Goal: Navigation & Orientation: Find specific page/section

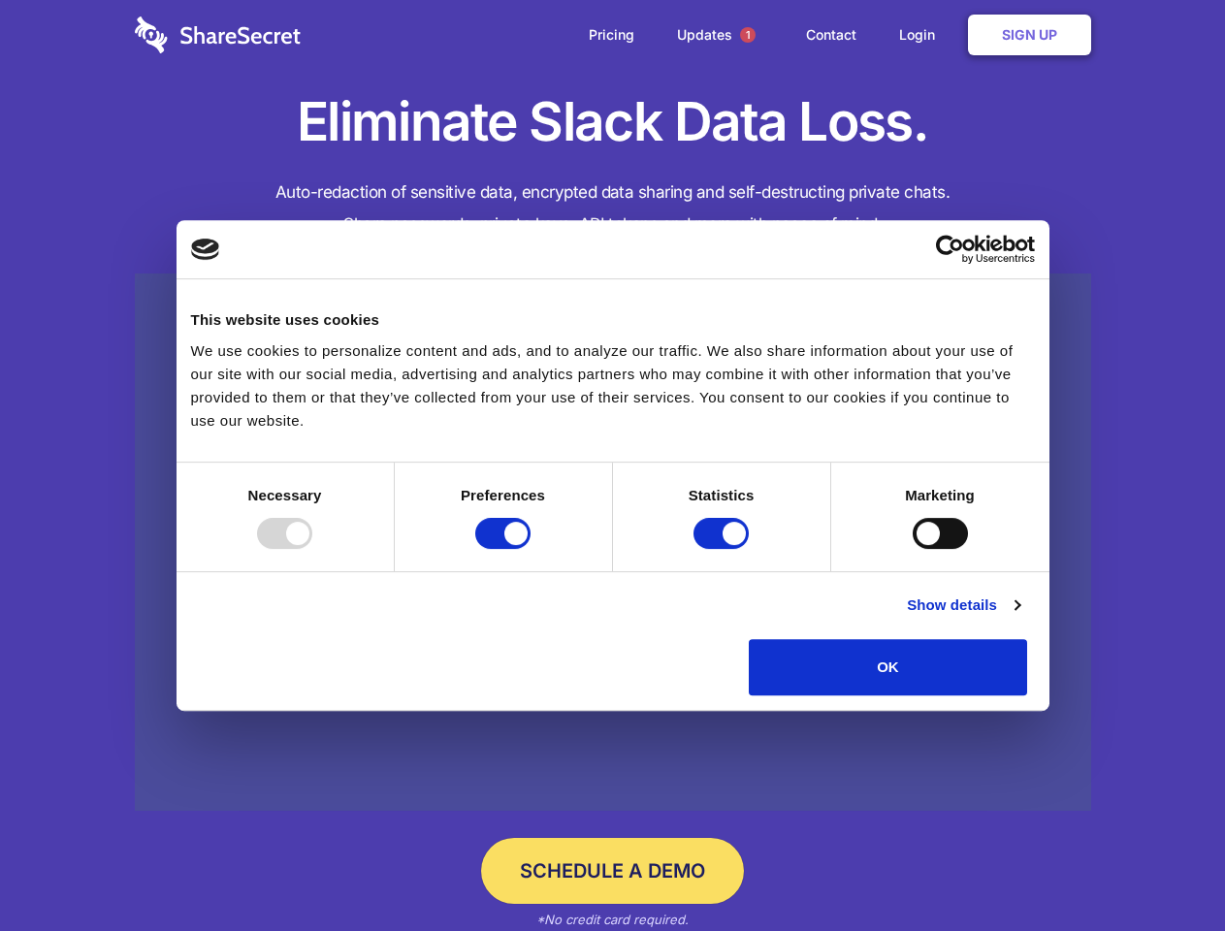
click at [312, 549] on div at bounding box center [284, 533] width 55 height 31
click at [530, 549] on input "Preferences" at bounding box center [502, 533] width 55 height 31
checkbox input "false"
click at [723, 549] on input "Statistics" at bounding box center [720, 533] width 55 height 31
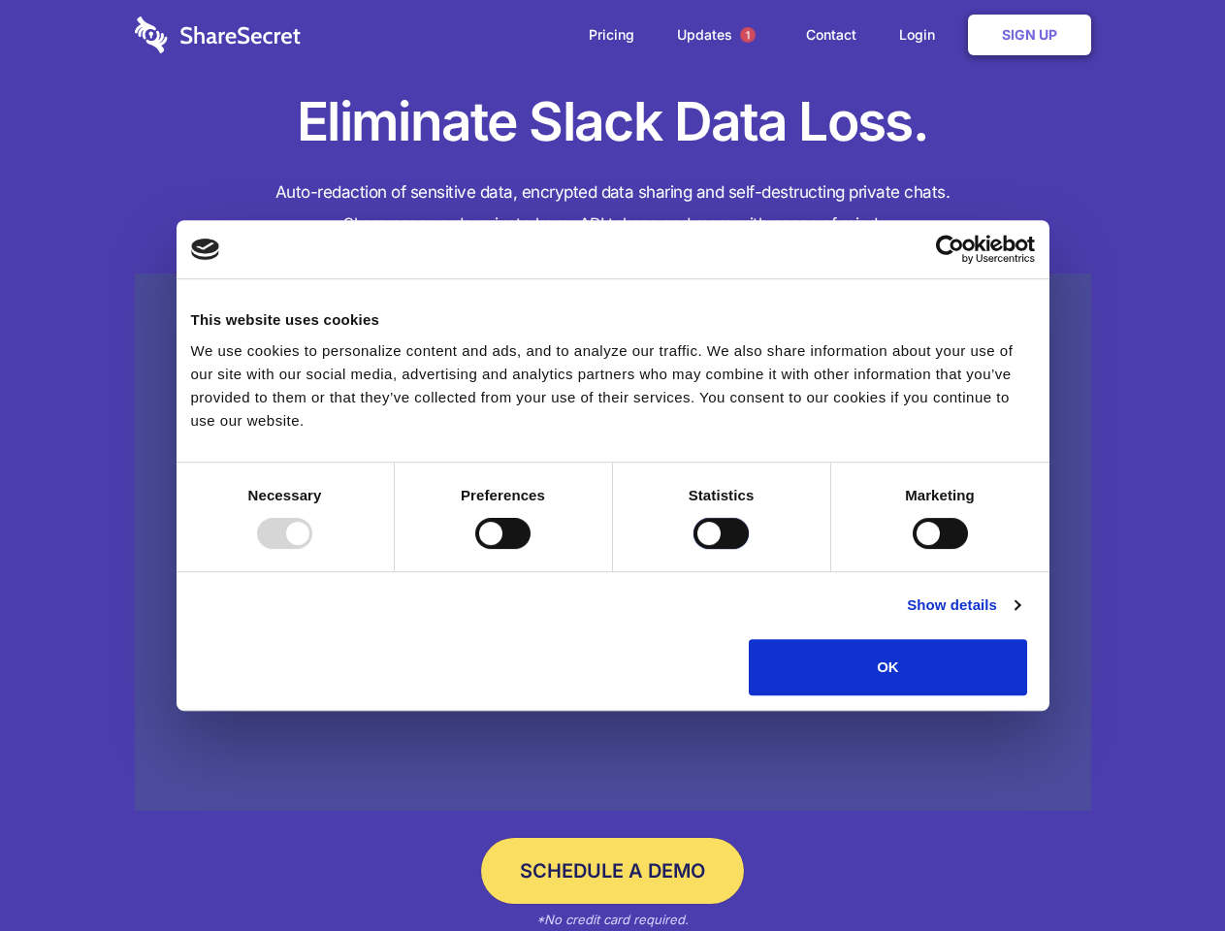
checkbox input "false"
click at [912, 549] on input "Marketing" at bounding box center [939, 533] width 55 height 31
checkbox input "true"
click at [1019, 617] on link "Show details" at bounding box center [963, 604] width 112 height 23
click at [0, 0] on li "Necessary 7 Necessary cookies help make a website usable by enabling basic func…" at bounding box center [0, 0] width 0 height 0
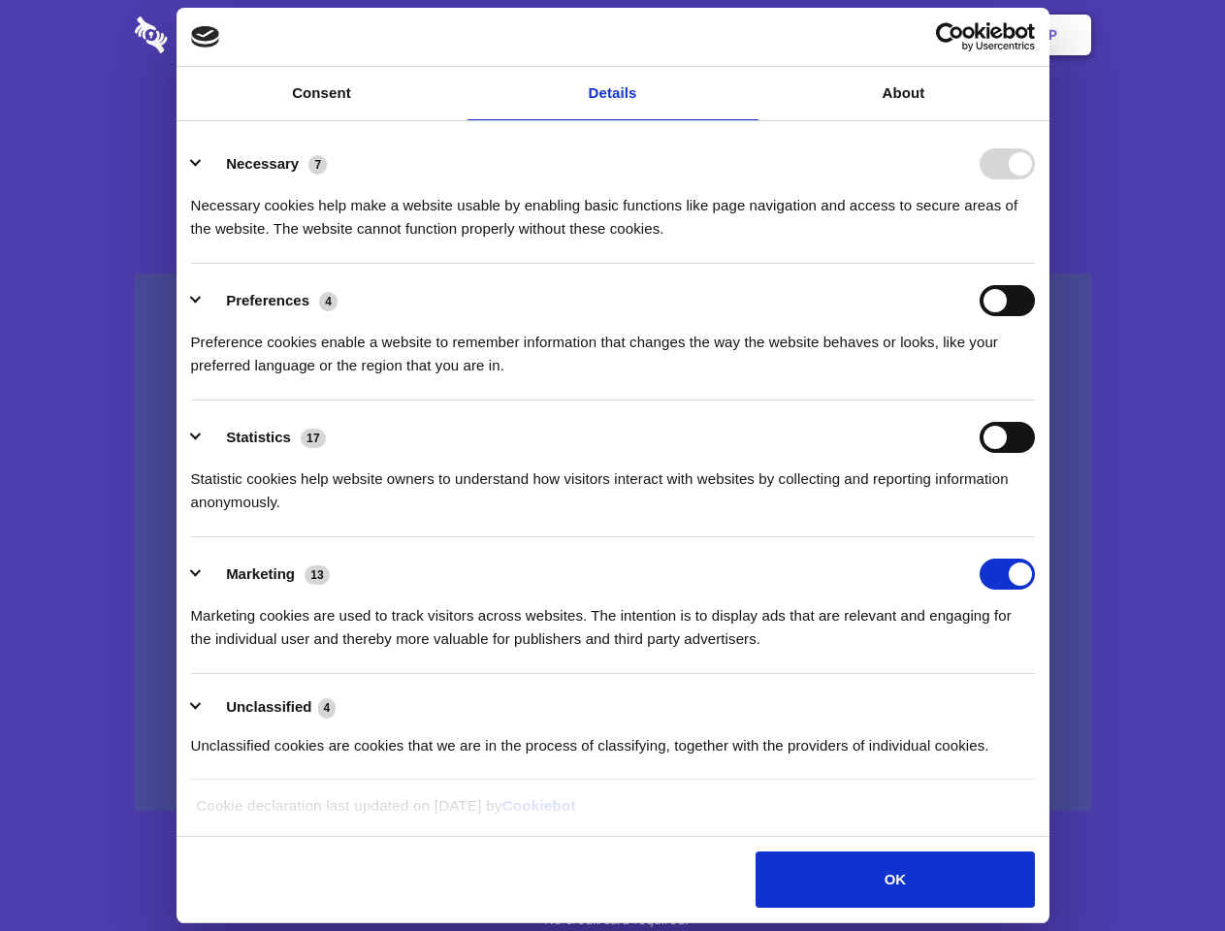
click at [747, 35] on span "1" at bounding box center [748, 35] width 16 height 16
